Goal: Information Seeking & Learning: Learn about a topic

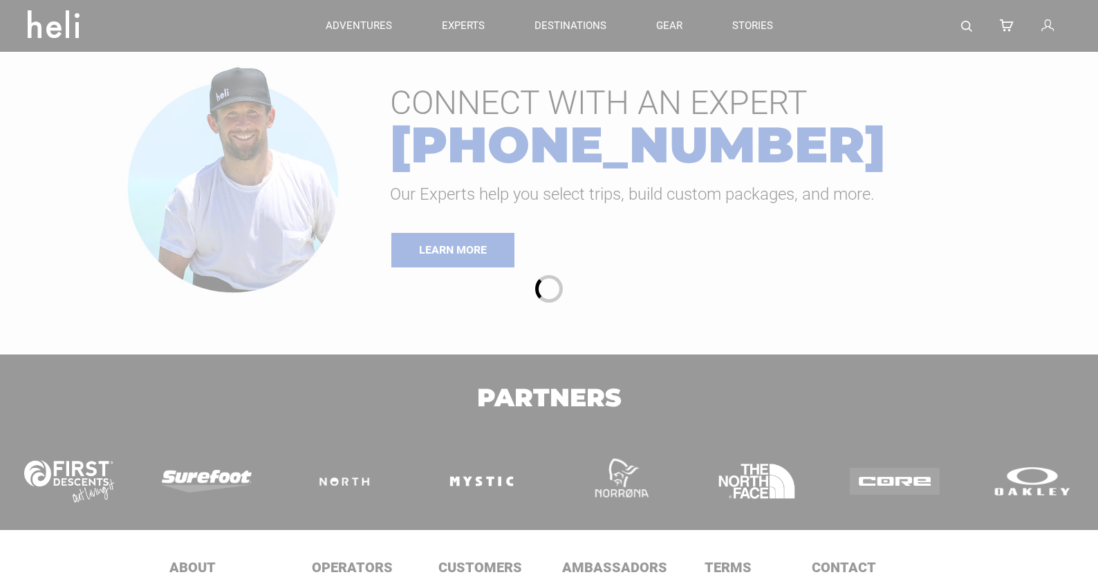
type input "Cat Skiing"
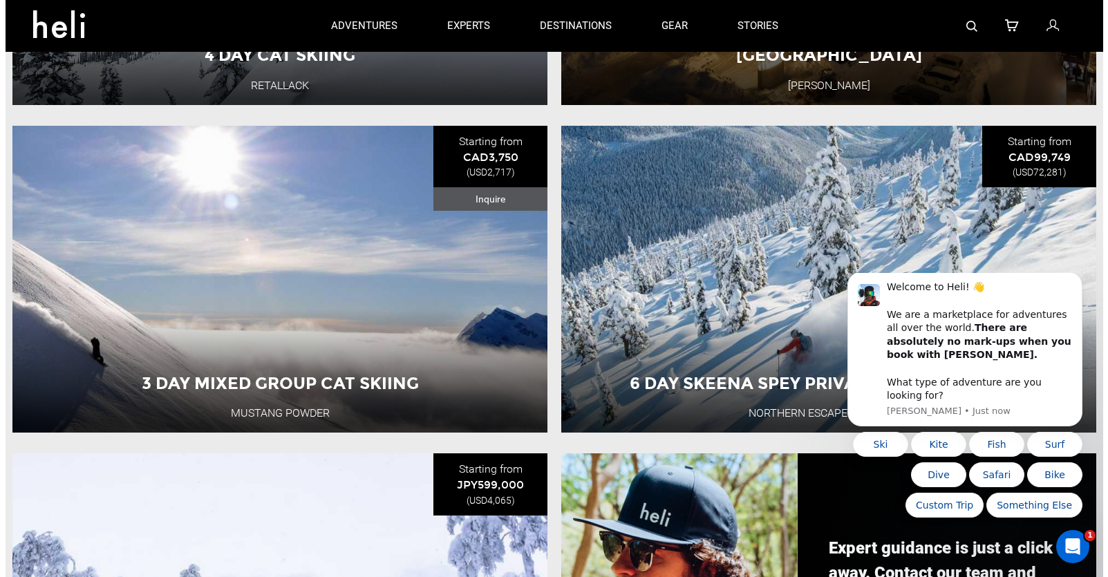
scroll to position [207, 0]
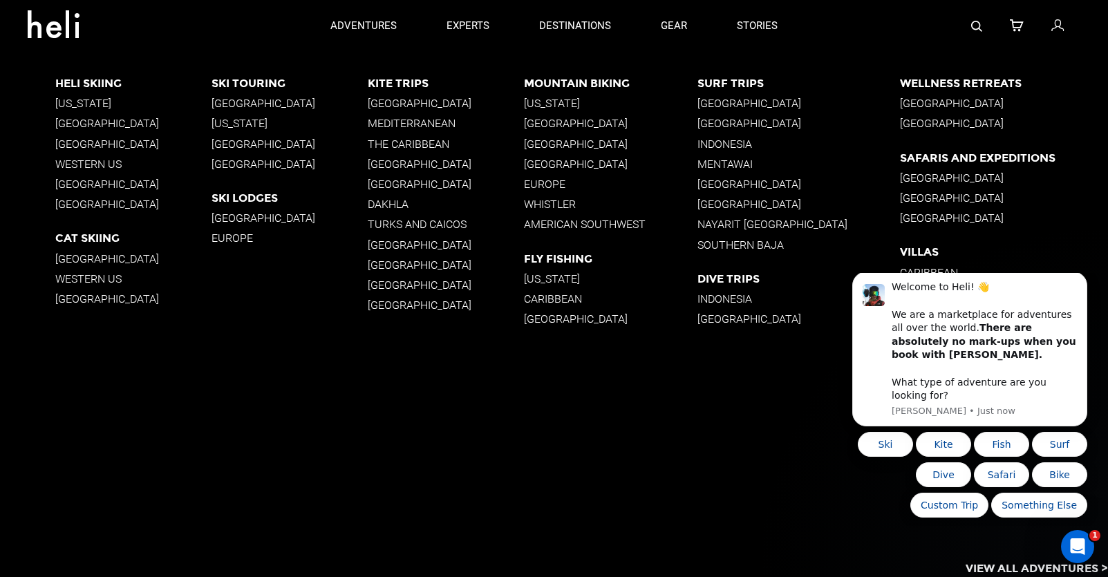
click at [122, 121] on p "[GEOGRAPHIC_DATA]" at bounding box center [133, 123] width 156 height 13
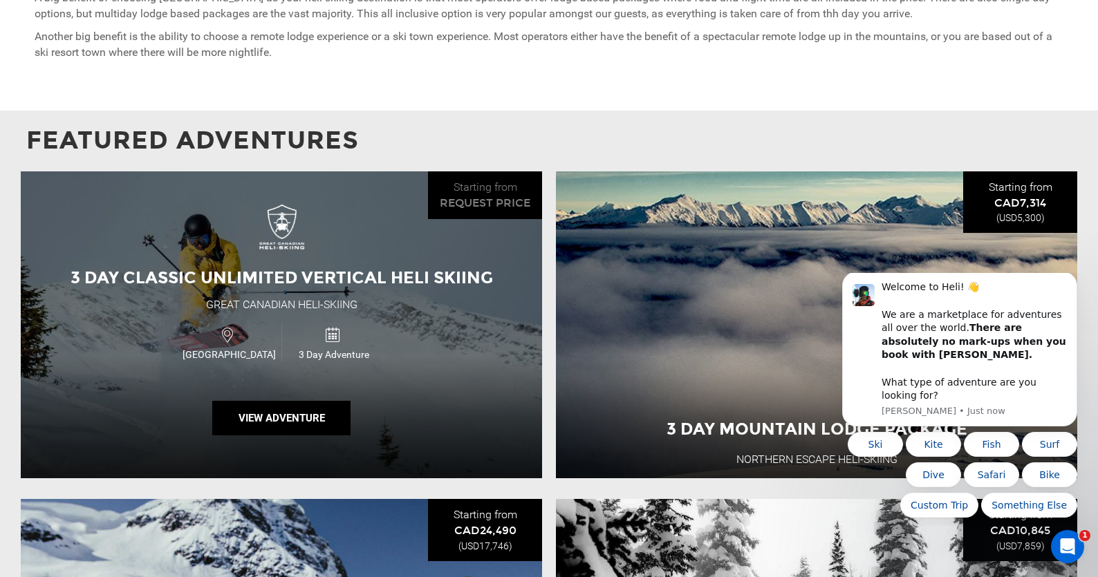
scroll to position [1103, 0]
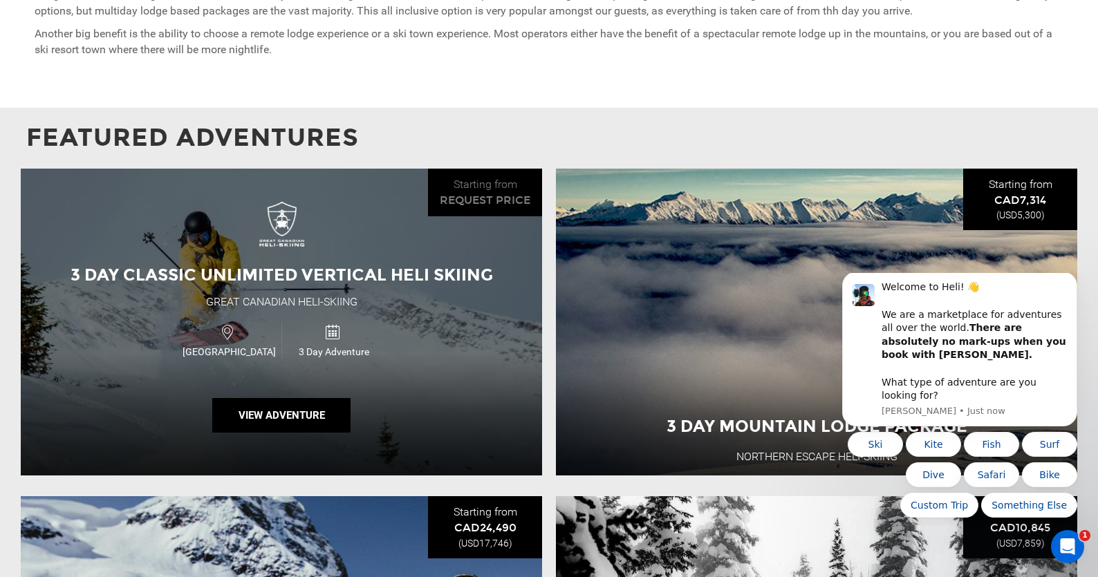
click at [316, 346] on div "Canada 3 Day Adventure" at bounding box center [281, 340] width 312 height 46
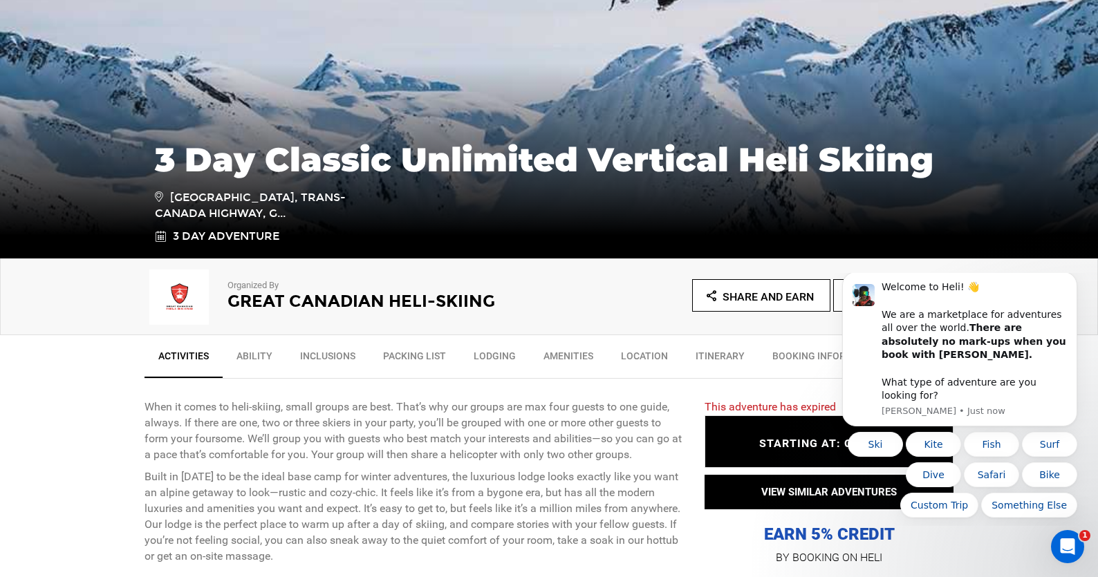
scroll to position [207, 0]
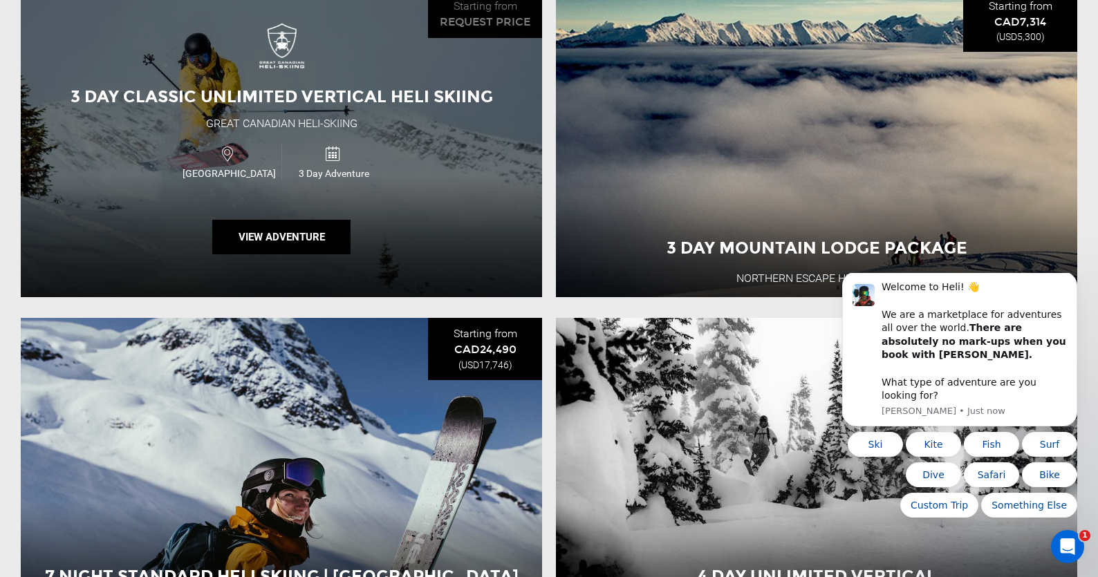
scroll to position [1314, 0]
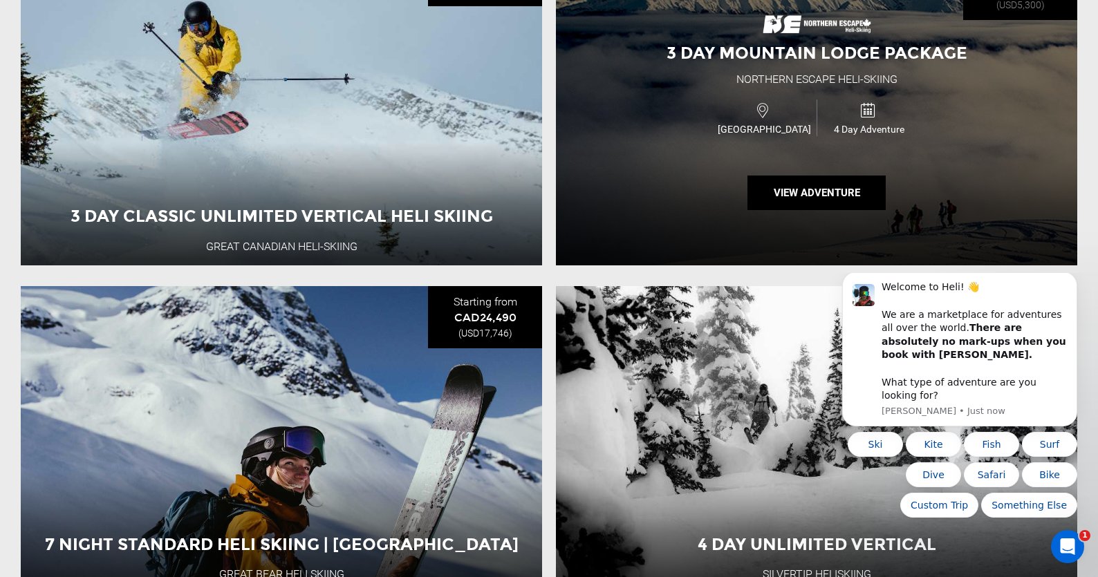
click at [728, 157] on div "3 Day Mountain Lodge Package Northern Escape Heli-Skiing [GEOGRAPHIC_DATA] 4 Da…" at bounding box center [816, 113] width 521 height 308
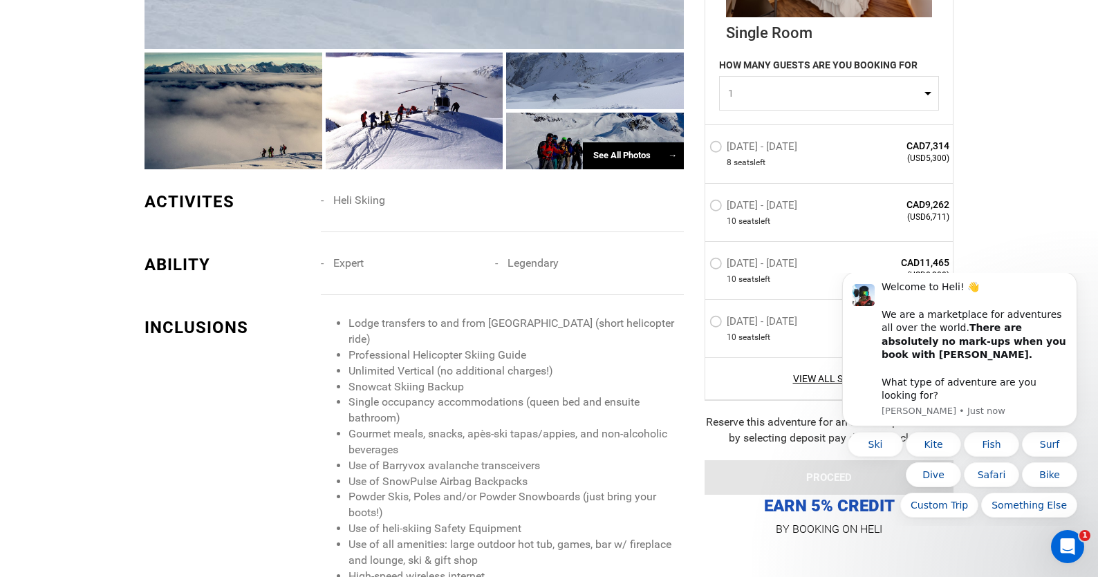
scroll to position [1383, 0]
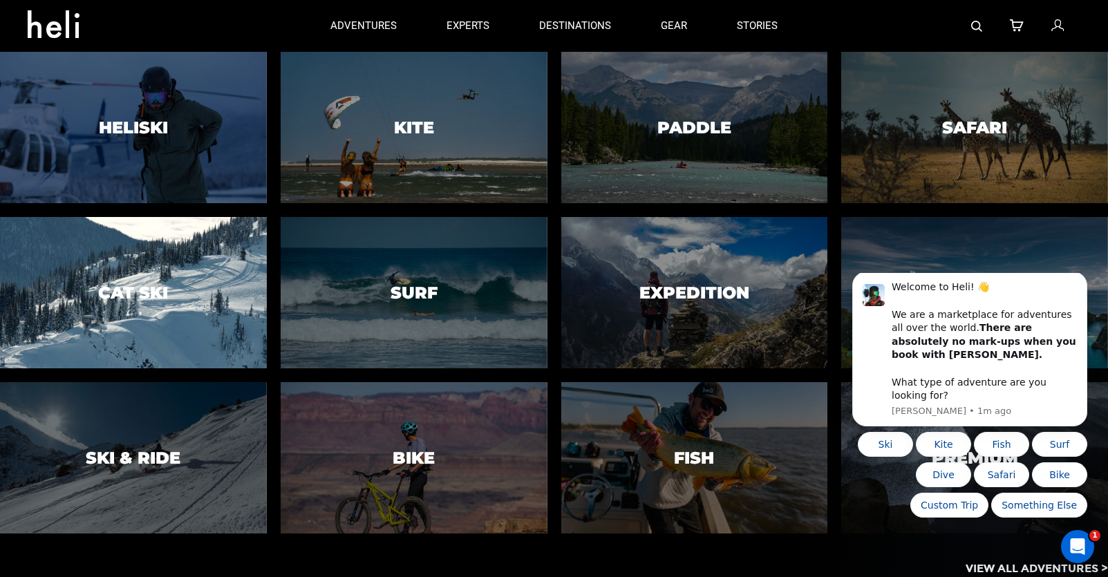
click at [158, 274] on div at bounding box center [133, 293] width 272 height 154
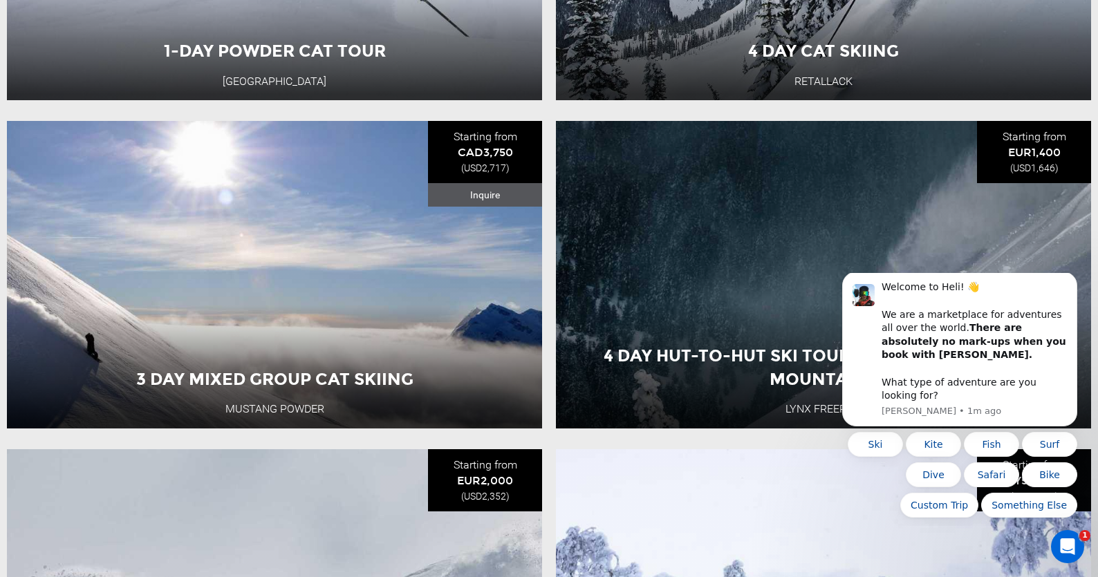
scroll to position [830, 0]
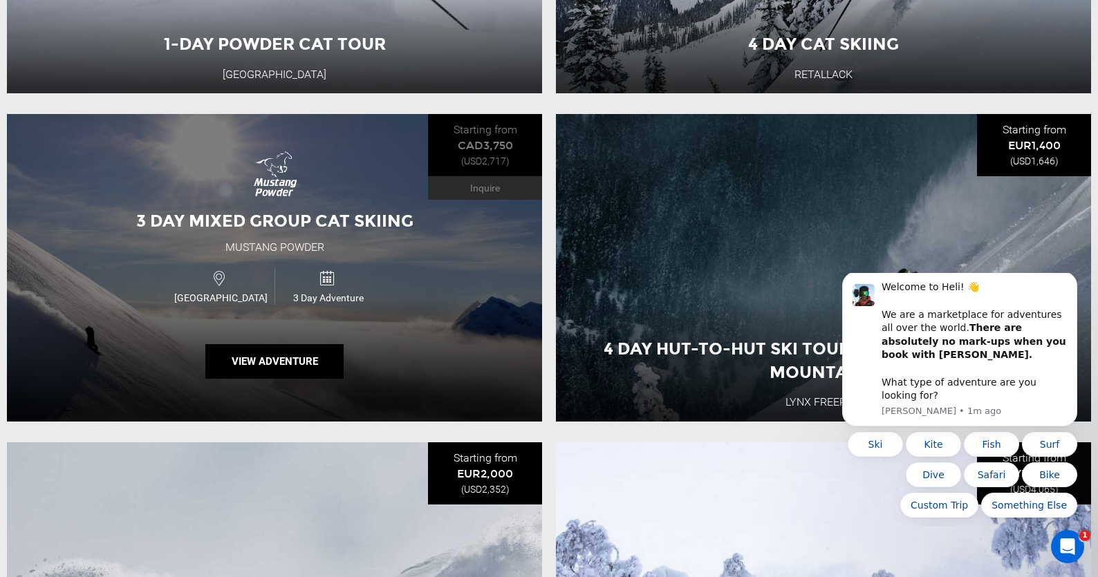
click at [317, 301] on span "3 Day Adventure" at bounding box center [328, 298] width 106 height 14
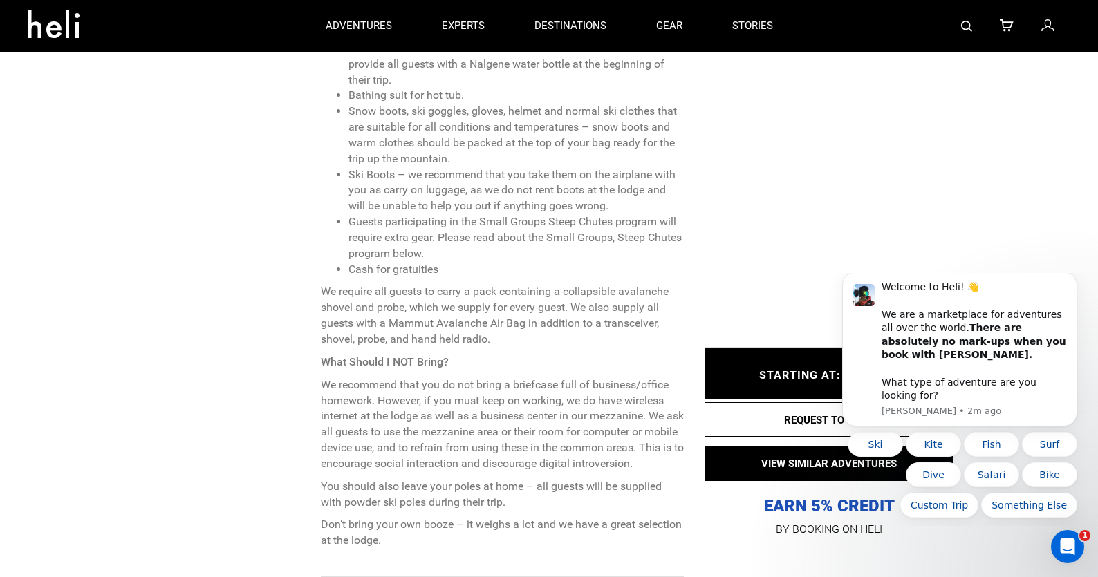
scroll to position [2074, 0]
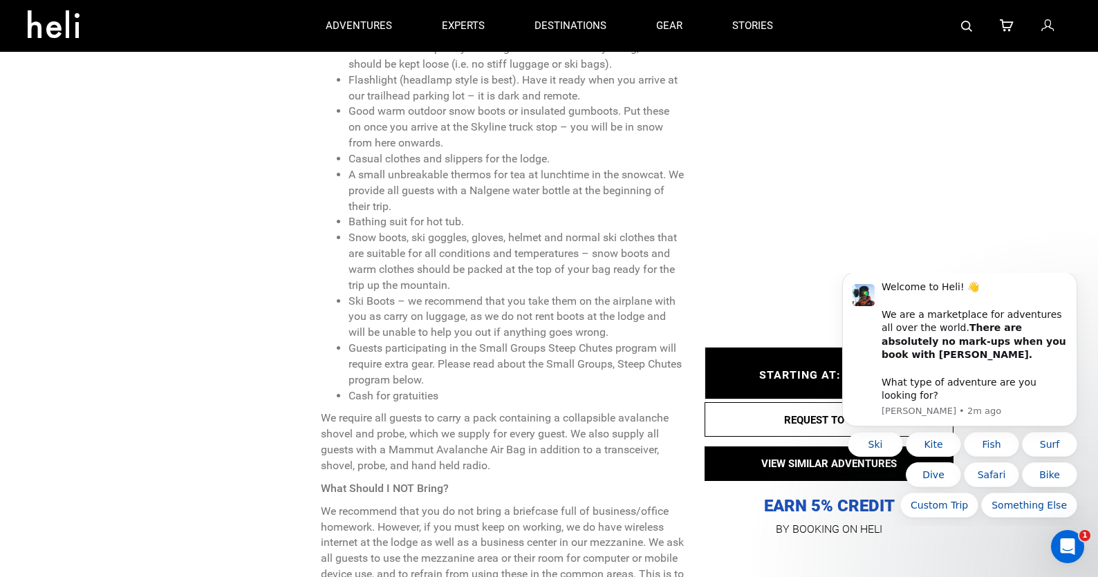
click at [278, 566] on div "PACKING LIST What Should I Bring? Keep it simple and pack light! Guests are lim…" at bounding box center [414, 337] width 560 height 733
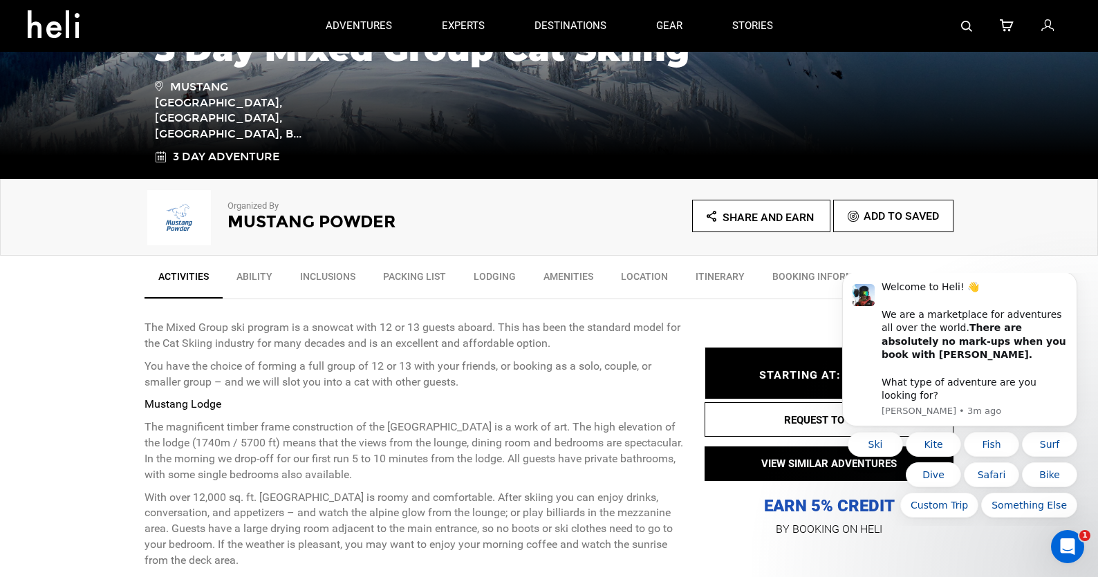
scroll to position [69, 0]
